Goal: Transaction & Acquisition: Purchase product/service

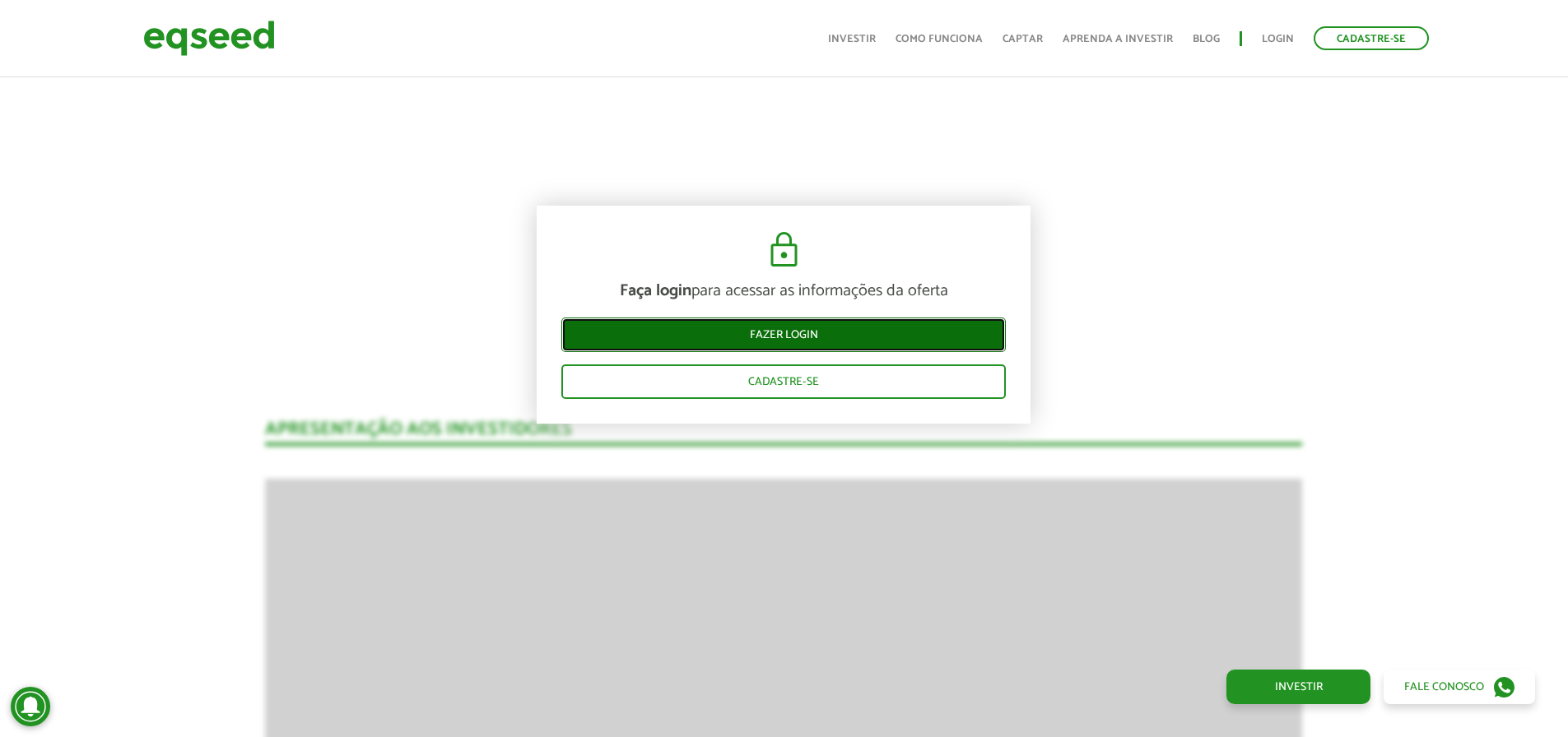
click at [915, 336] on link "Fazer login" at bounding box center [783, 335] width 444 height 34
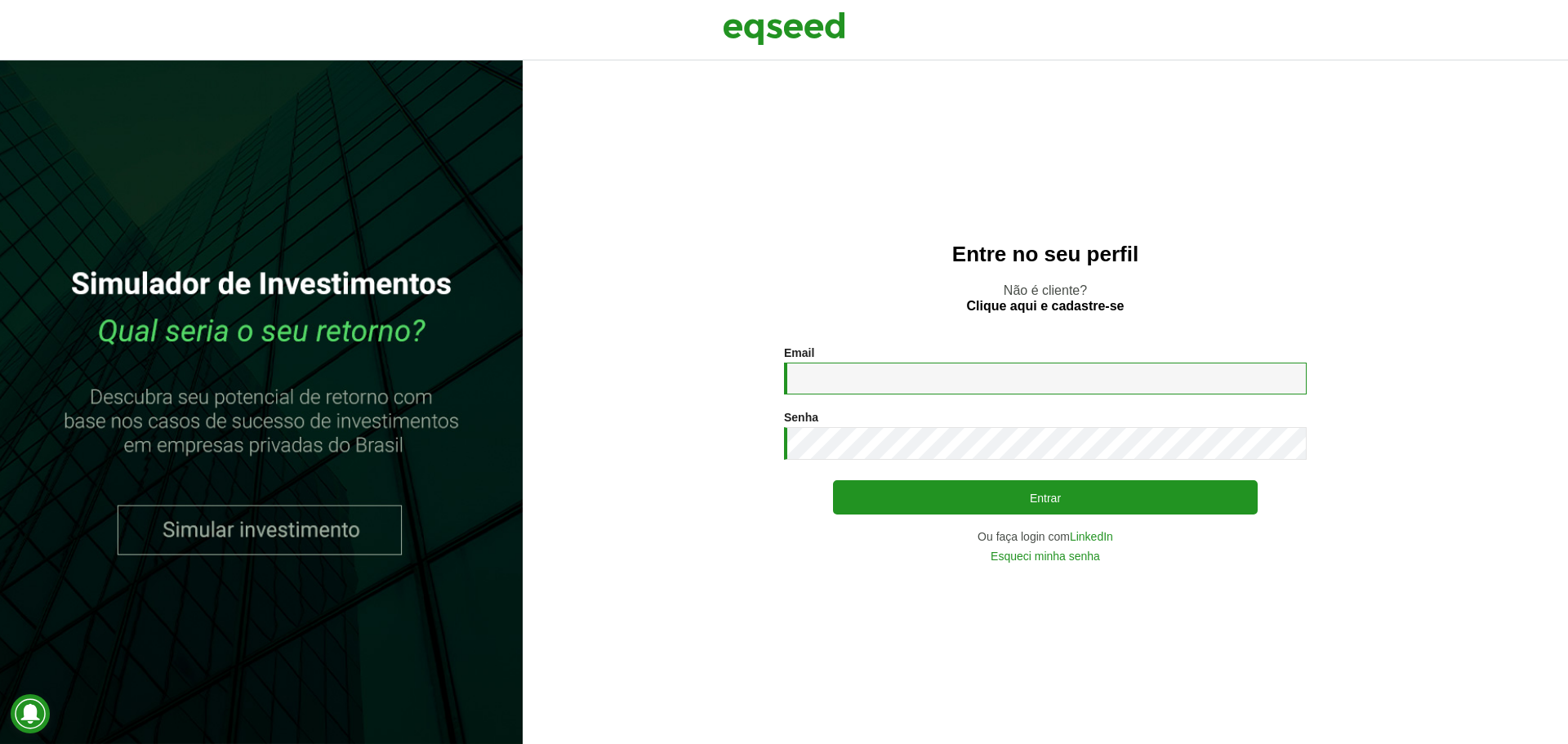
click at [908, 373] on input "Email *" at bounding box center [1045, 378] width 523 height 32
type input "**********"
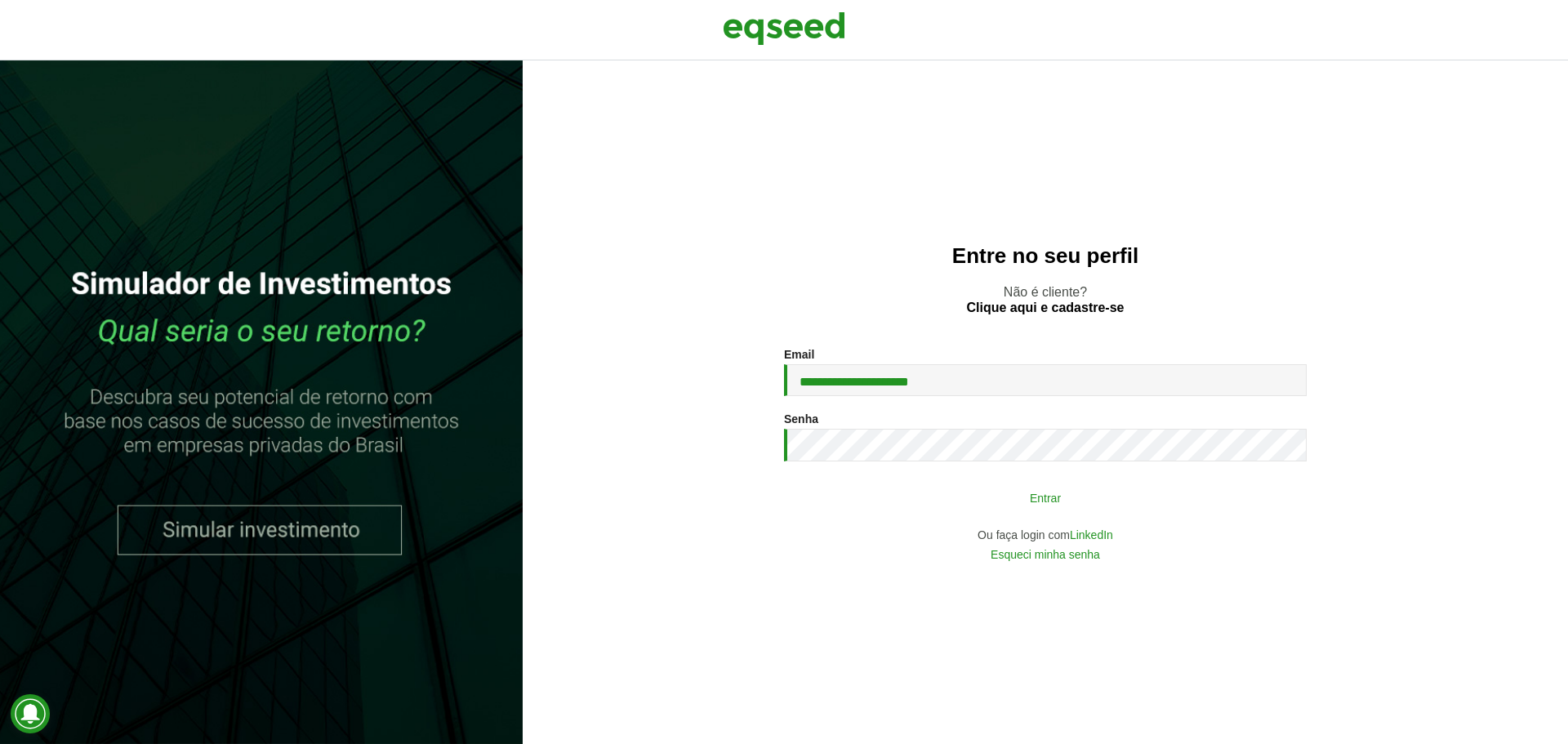
click at [944, 490] on button "Entrar" at bounding box center [1045, 497] width 425 height 31
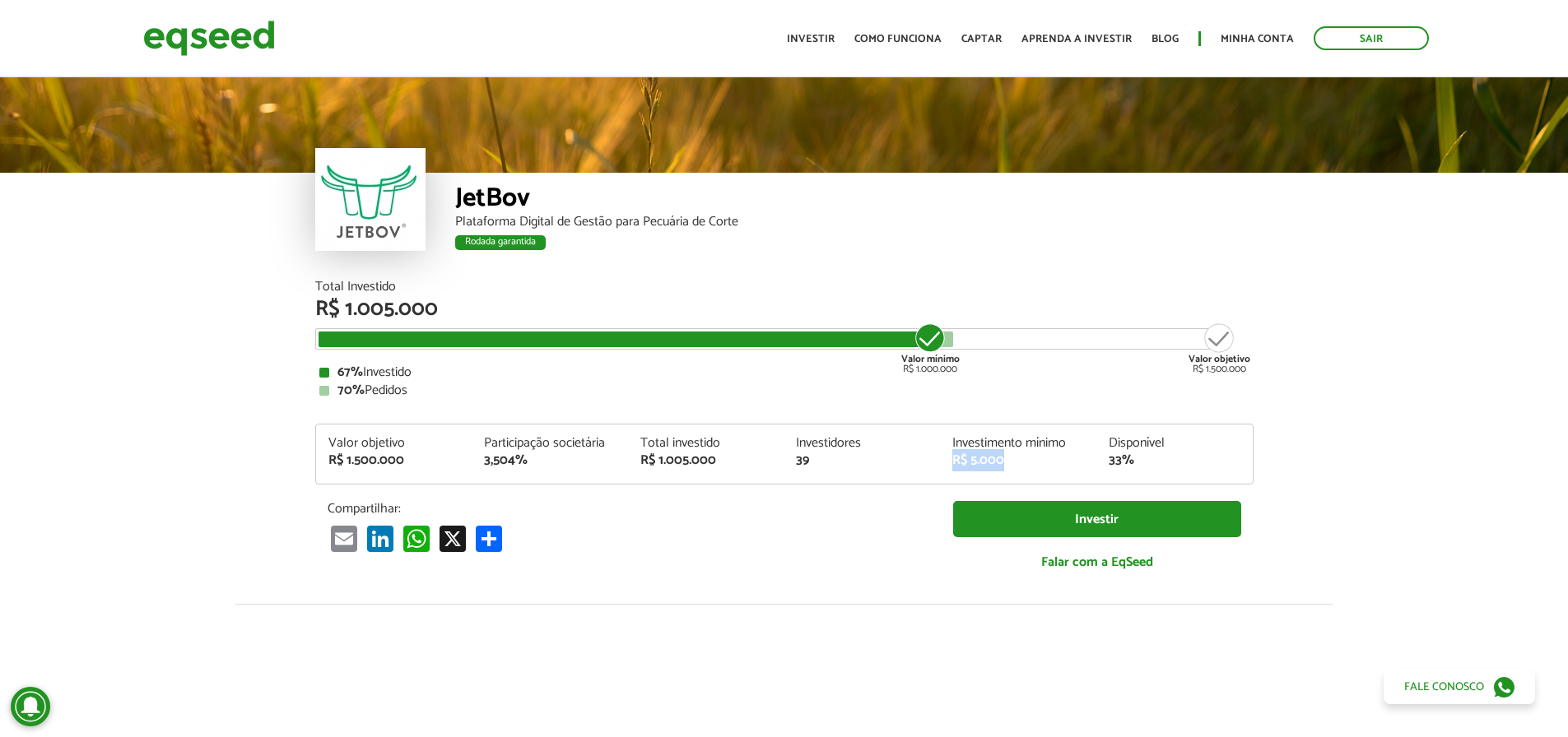
drag, startPoint x: 1004, startPoint y: 459, endPoint x: 954, endPoint y: 457, distance: 50.0
click at [954, 457] on div "R$ 5.000" at bounding box center [1018, 460] width 132 height 13
drag, startPoint x: 846, startPoint y: 457, endPoint x: 776, endPoint y: 460, distance: 70.1
click at [776, 460] on div "Valor objetivo R$ 1.500.000 Participação societária 3,504% Total investido R$ 1…" at bounding box center [784, 460] width 937 height 47
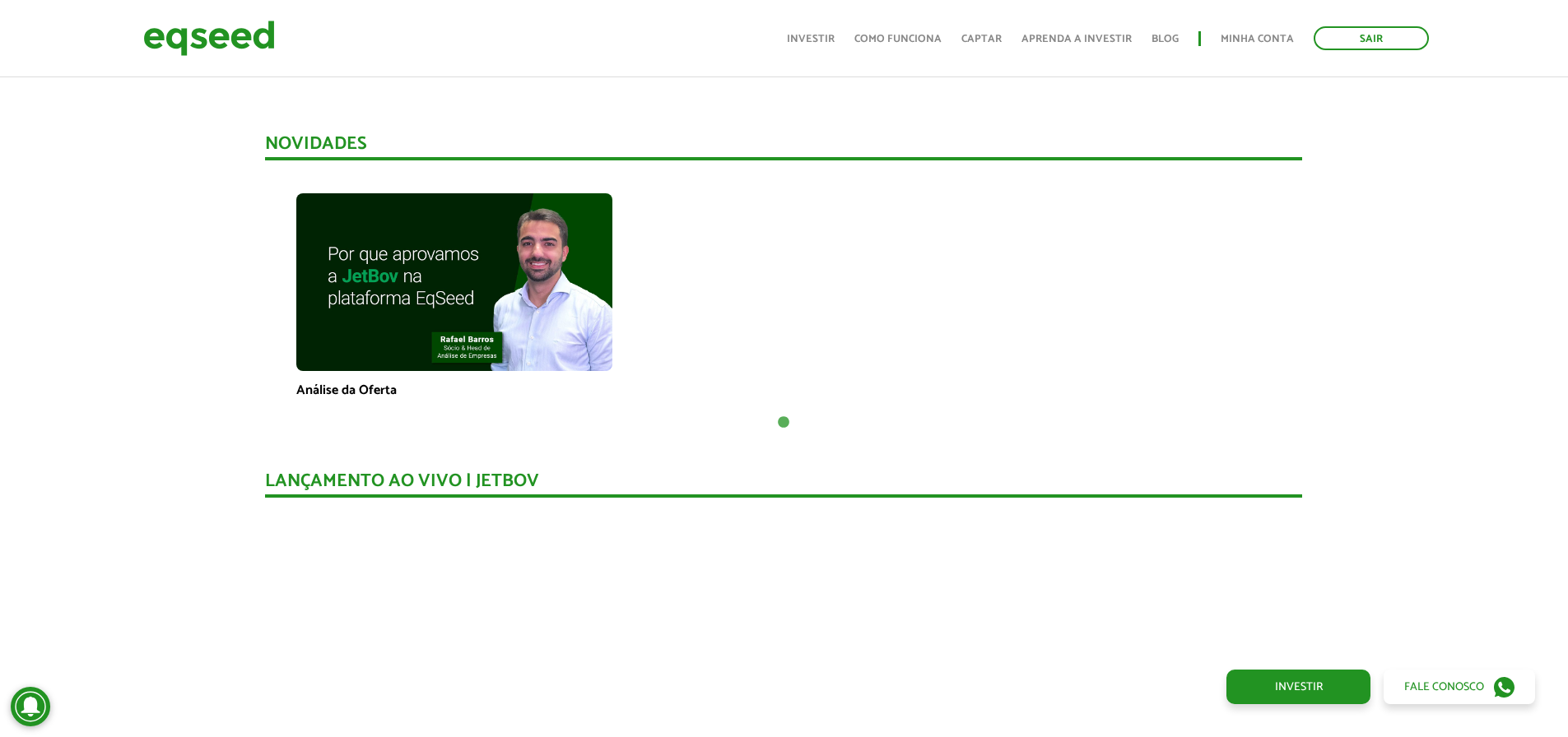
scroll to position [1537, 0]
